Goal: Task Accomplishment & Management: Manage account settings

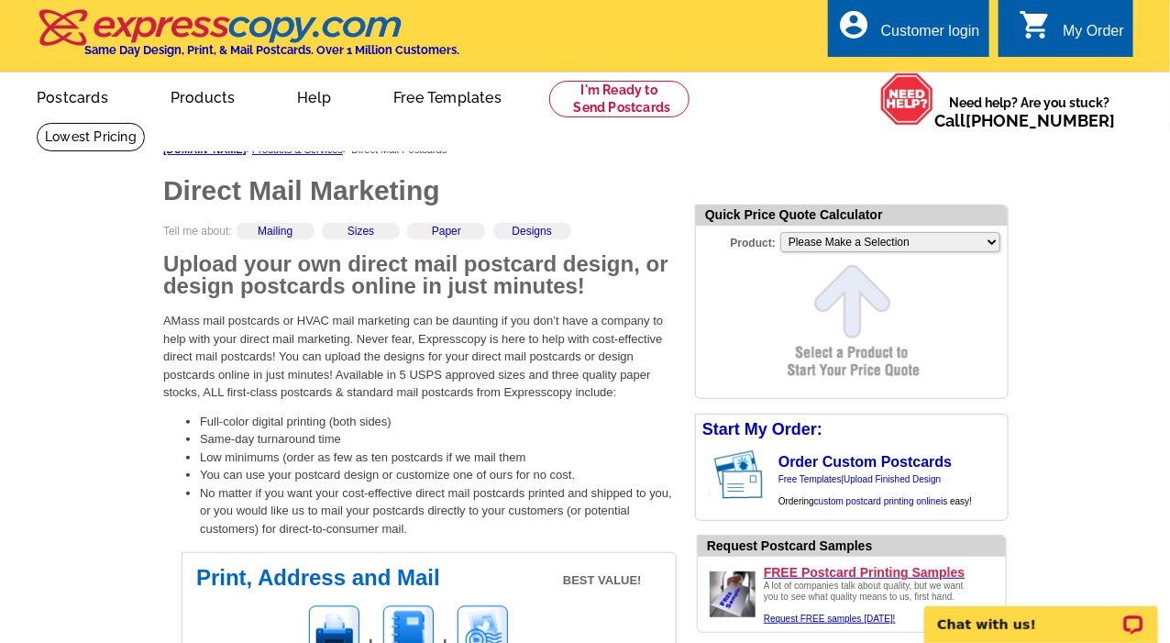
click at [927, 38] on div "Customer login" at bounding box center [930, 36] width 99 height 26
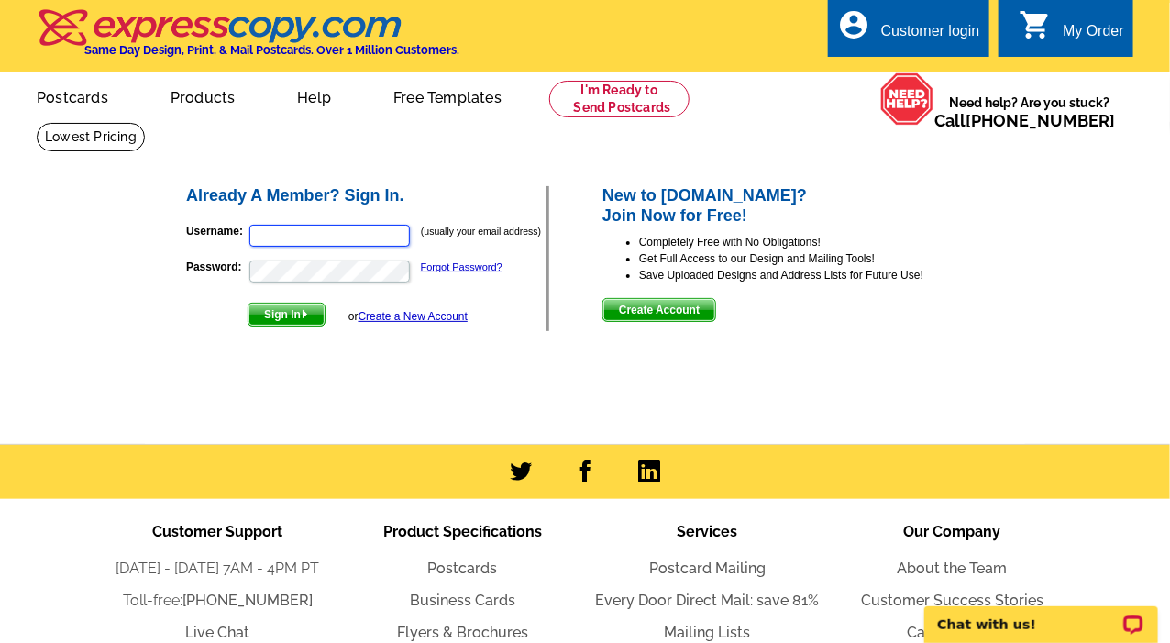
type input "[EMAIL_ADDRESS][DOMAIN_NAME]"
click at [292, 308] on span "Sign In" at bounding box center [286, 314] width 76 height 22
